Goal: Task Accomplishment & Management: Complete application form

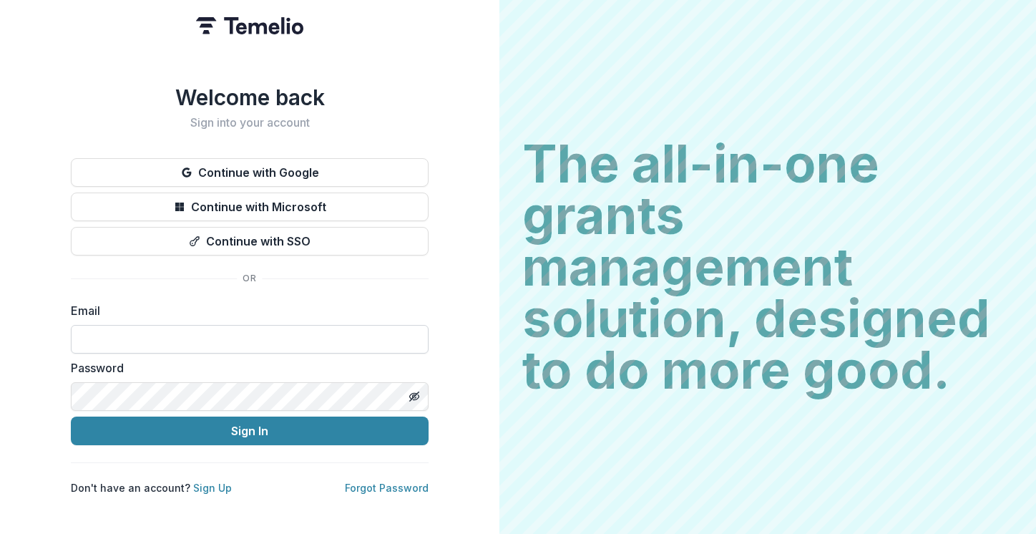
click at [331, 326] on input at bounding box center [250, 339] width 358 height 29
type input "**********"
click at [71, 416] on button "Sign In" at bounding box center [250, 430] width 358 height 29
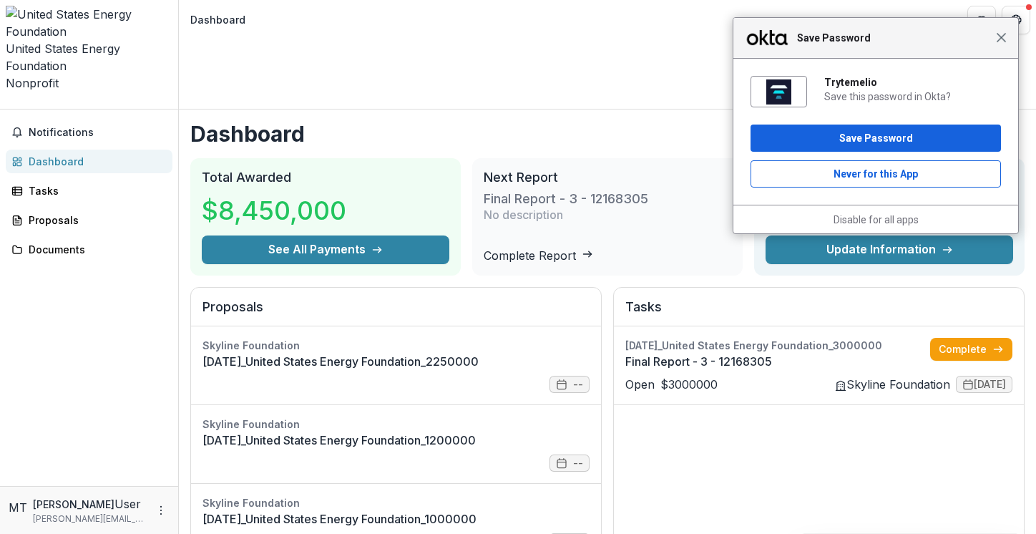
click at [1003, 38] on span "Close" at bounding box center [1001, 37] width 11 height 11
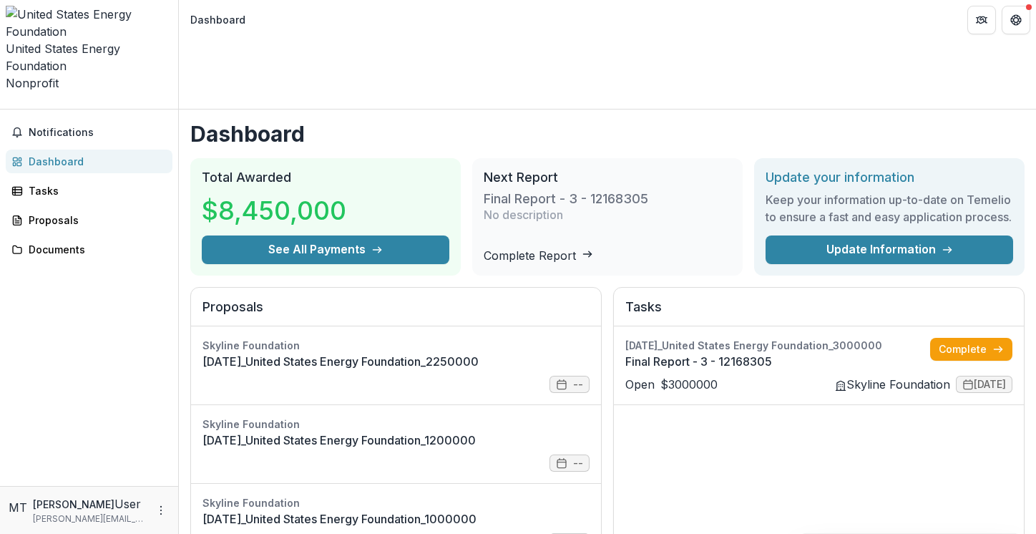
click at [527, 185] on div "Final Report - 3 - 12168305 No description" at bounding box center [608, 216] width 248 height 62
click at [853, 353] on link "Final Report - 3 - 12168305" at bounding box center [777, 361] width 305 height 17
click at [869, 353] on link "Final Report - 3 - 12168305" at bounding box center [777, 361] width 305 height 17
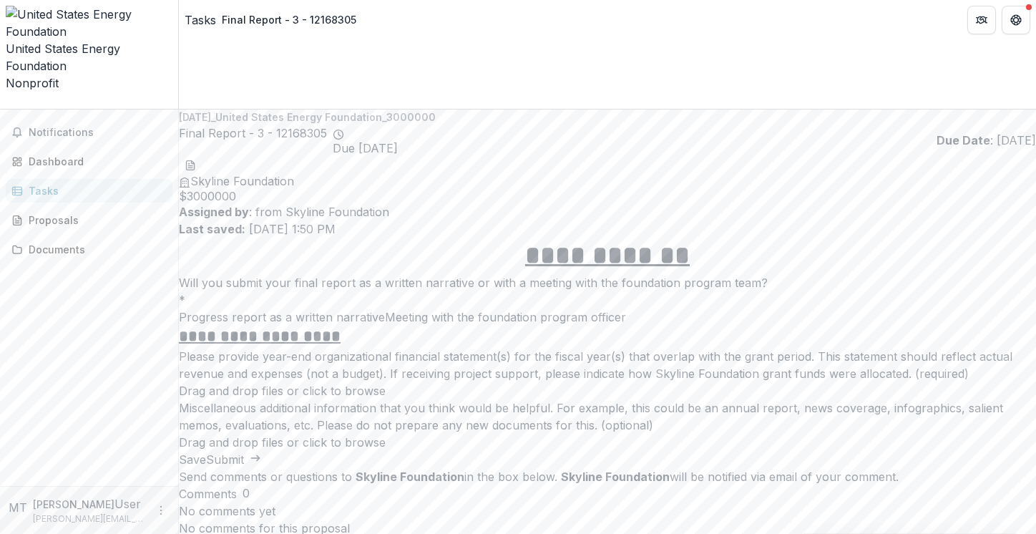
click at [179, 310] on span at bounding box center [179, 317] width 0 height 14
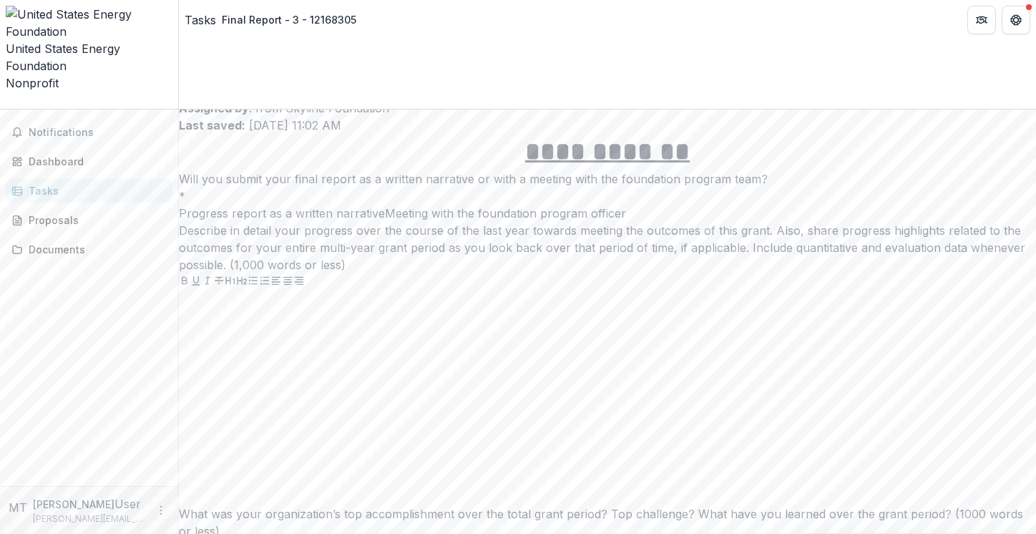
scroll to position [110, 0]
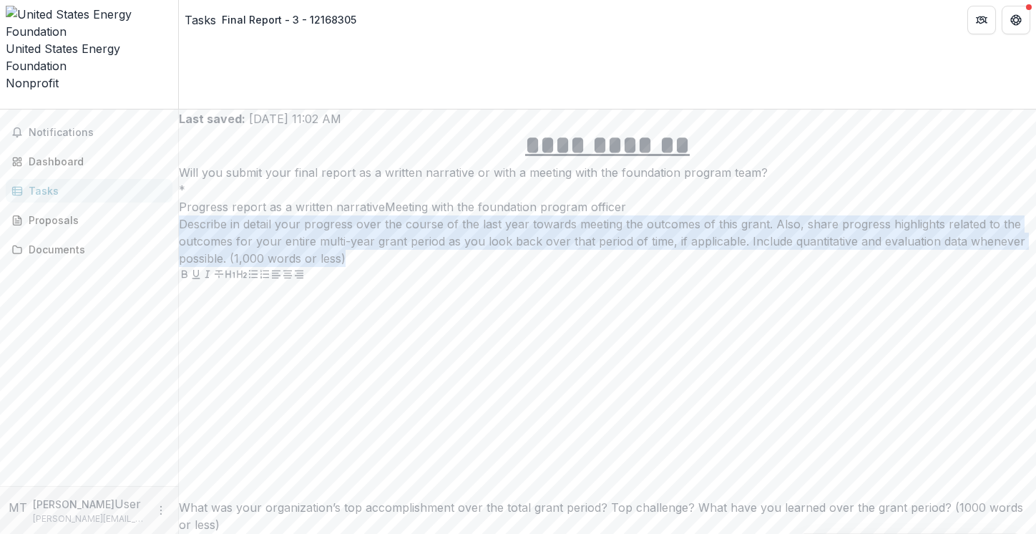
drag, startPoint x: 265, startPoint y: 201, endPoint x: 403, endPoint y: 276, distance: 157.2
copy p "Describe in detail your progress over the course of the last year towards meeti…"
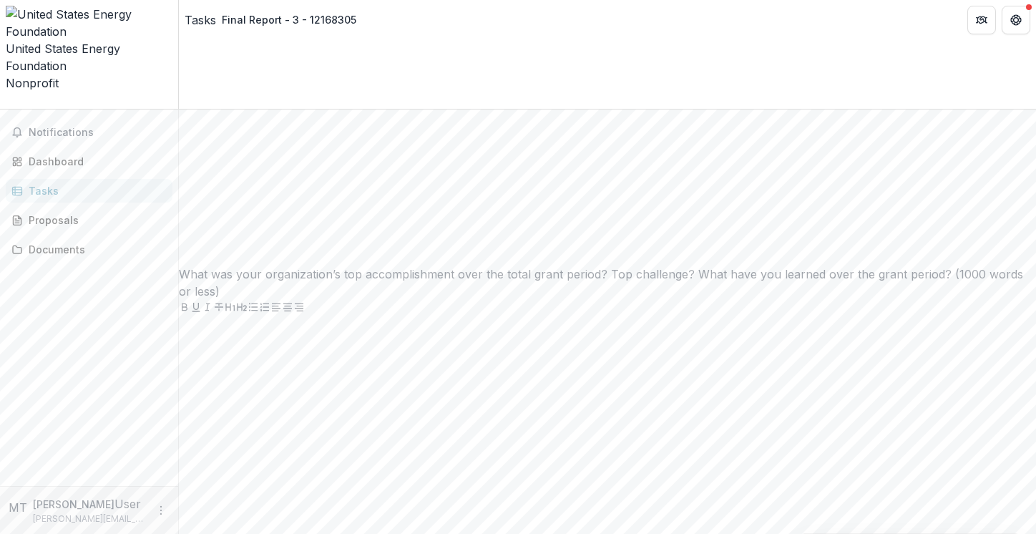
scroll to position [616, 0]
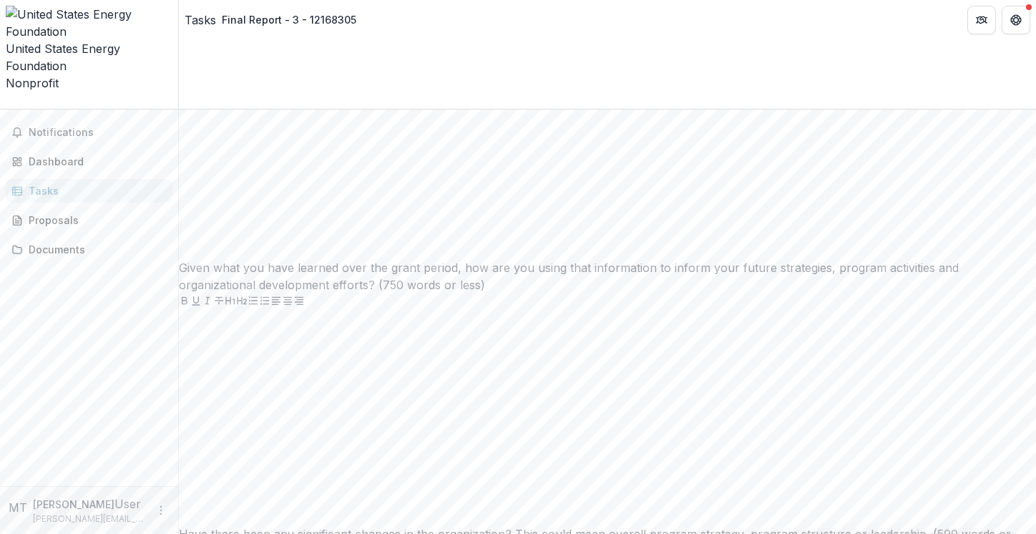
drag, startPoint x: 266, startPoint y: 59, endPoint x: 327, endPoint y: 94, distance: 69.8
click at [327, 94] on div "**********" at bounding box center [607, 393] width 857 height 1543
copy p "What was your organization’s top accomplishment over the total grant period? To…"
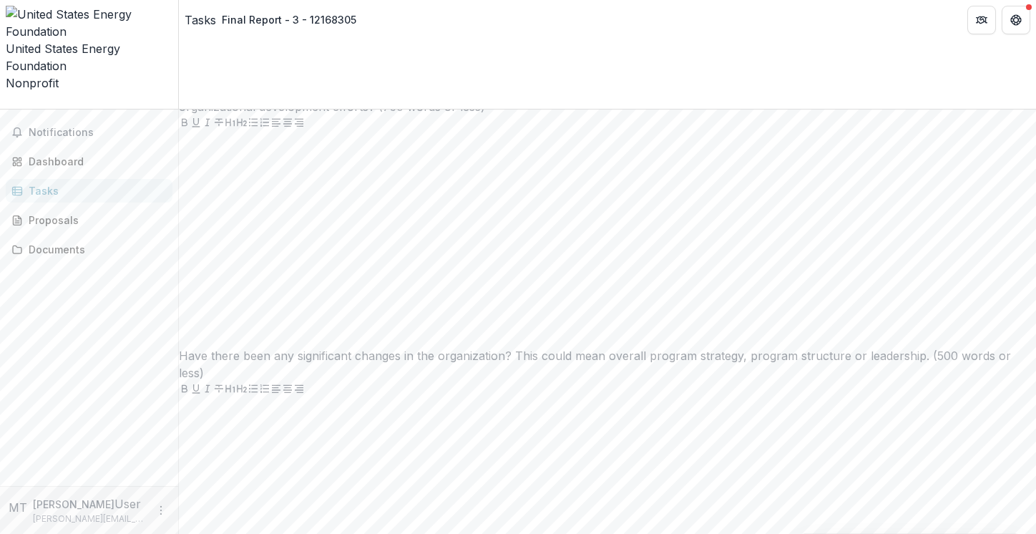
scroll to position [796, 0]
drag, startPoint x: 285, startPoint y: 216, endPoint x: 584, endPoint y: 262, distance: 302.5
click at [584, 262] on div "**********" at bounding box center [607, 213] width 857 height 1543
copy p "Given what you have learned over the grant period, how are you using that infor…"
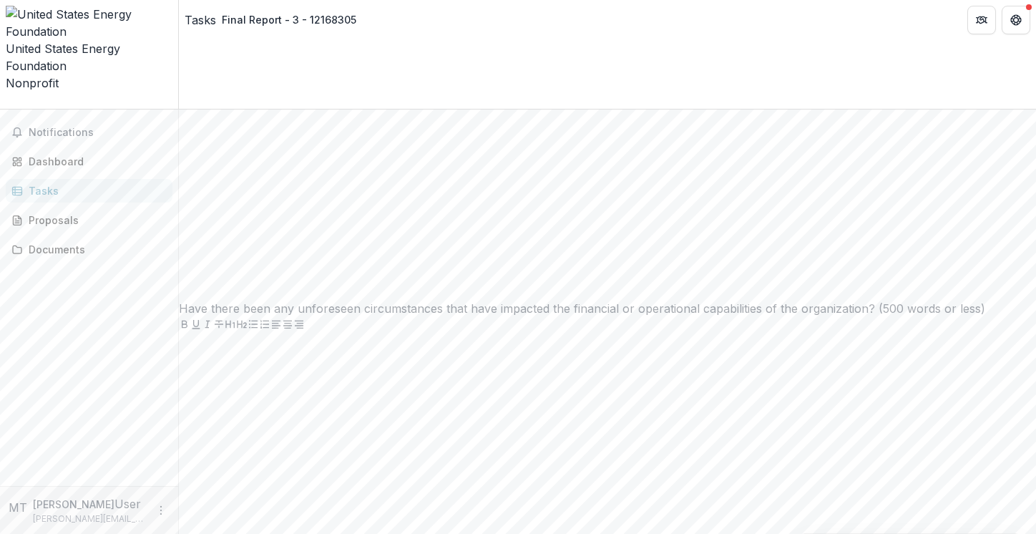
scroll to position [1243, 0]
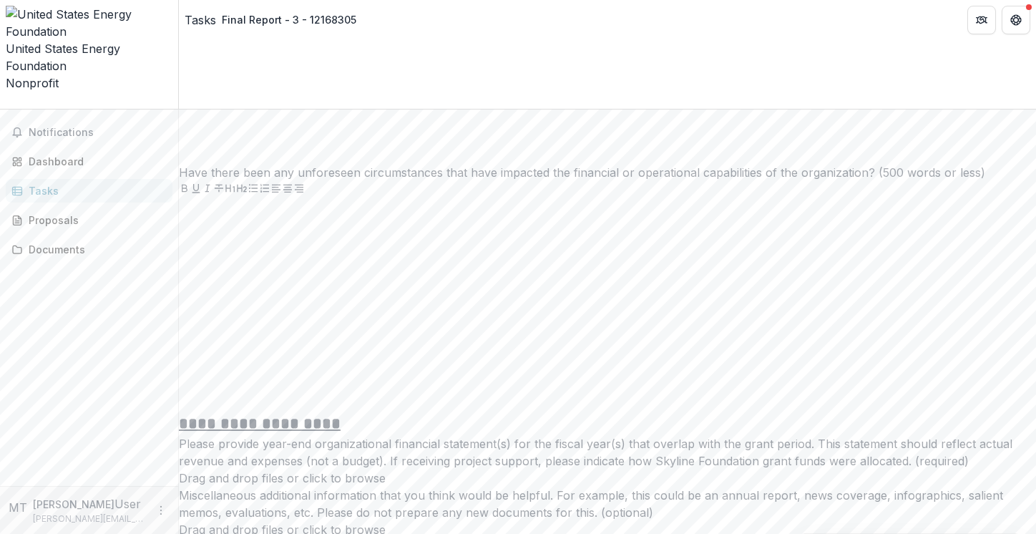
drag, startPoint x: 260, startPoint y: 99, endPoint x: 720, endPoint y: 111, distance: 460.9
copy p "Have there been any significant changes in the organization? This could mean ov…"
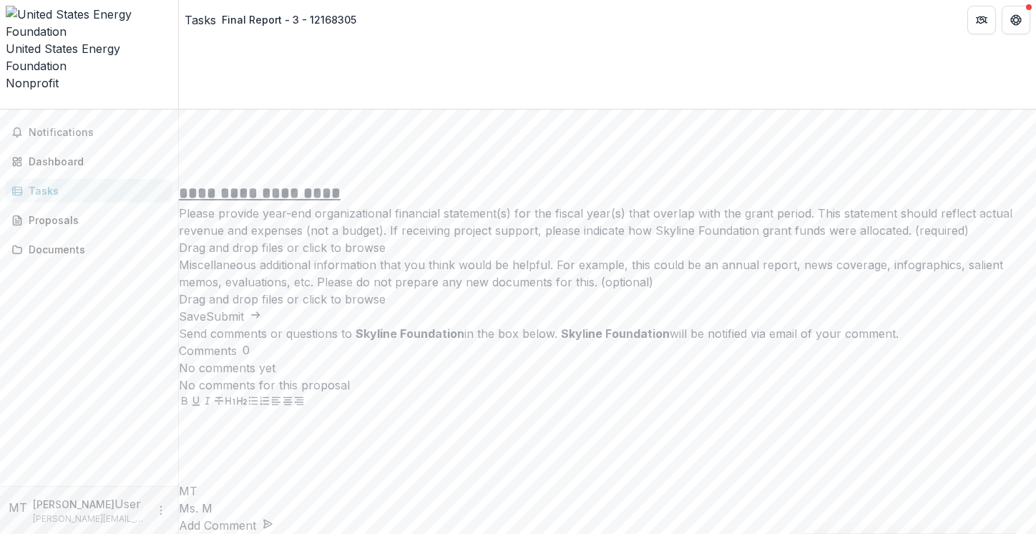
scroll to position [1572, 0]
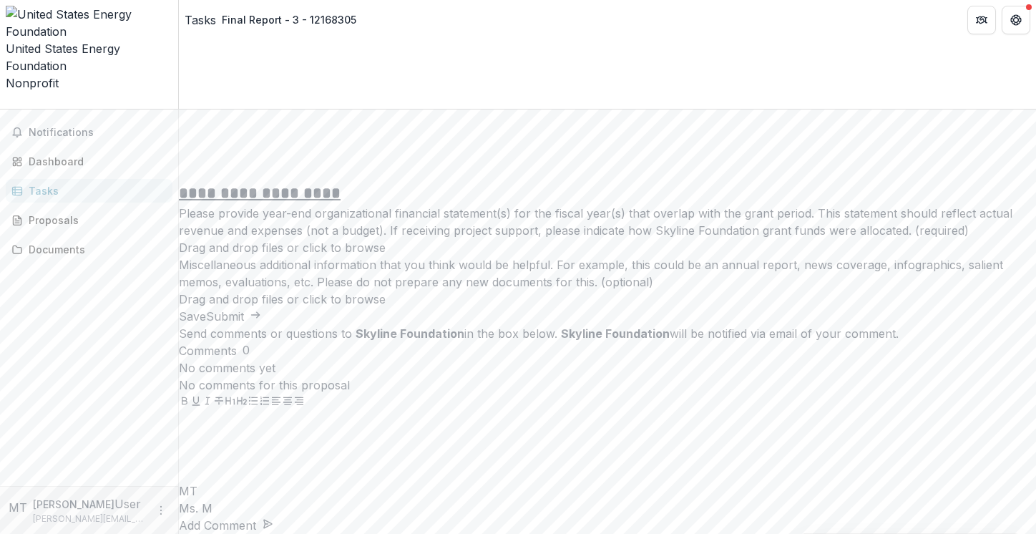
drag, startPoint x: 550, startPoint y: 101, endPoint x: 235, endPoint y: 73, distance: 316.7
copy p "Have there been any unforeseen circumstances that have impacted the financial o…"
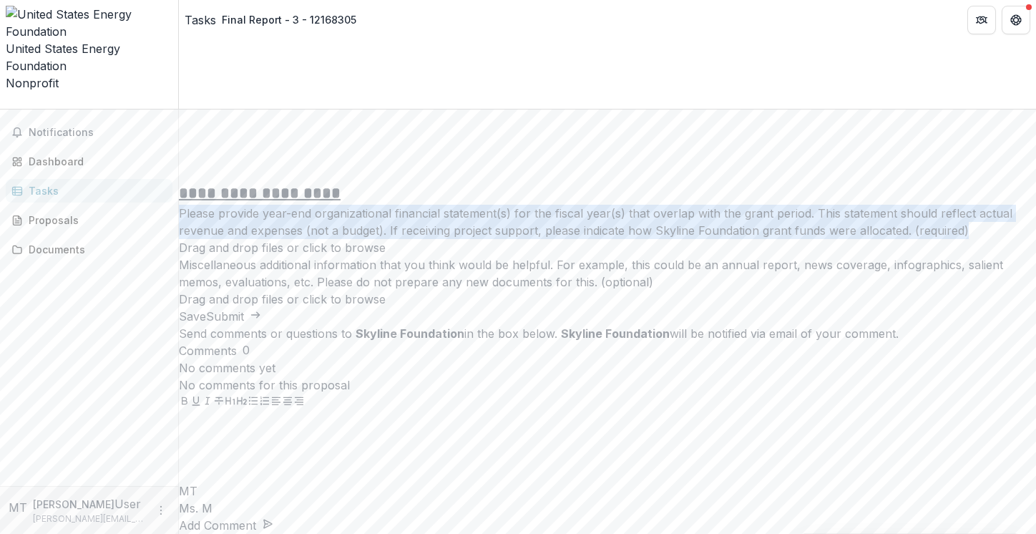
drag, startPoint x: 607, startPoint y: 236, endPoint x: 230, endPoint y: 177, distance: 381.5
copy p "Please provide year-end organizational financial statement(s) for the fiscal ye…"
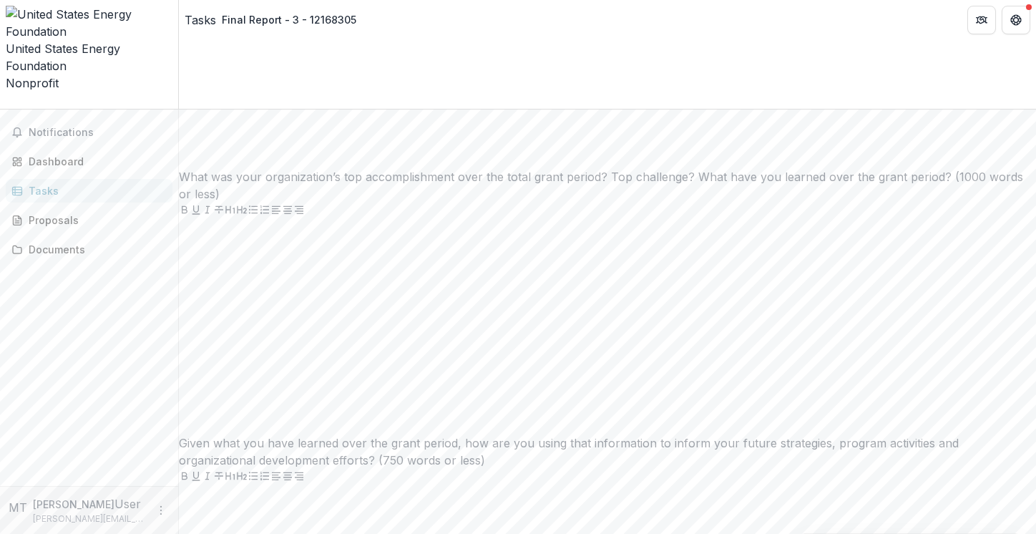
scroll to position [0, 0]
